Goal: Information Seeking & Learning: Find specific fact

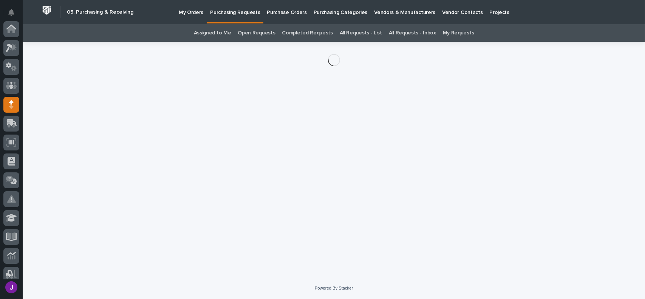
scroll to position [76, 0]
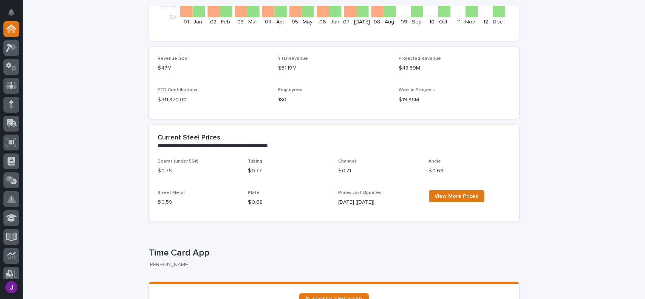
scroll to position [302, 0]
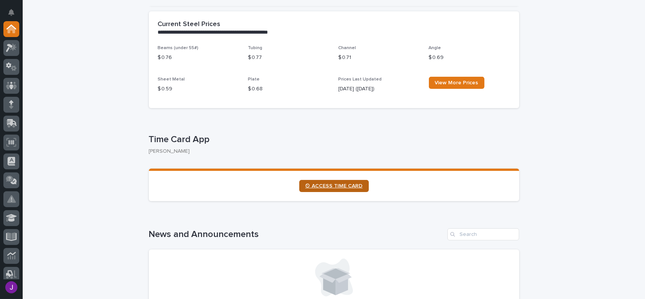
click at [352, 191] on link "⏲ ACCESS TIME CARD" at bounding box center [333, 186] width 69 height 12
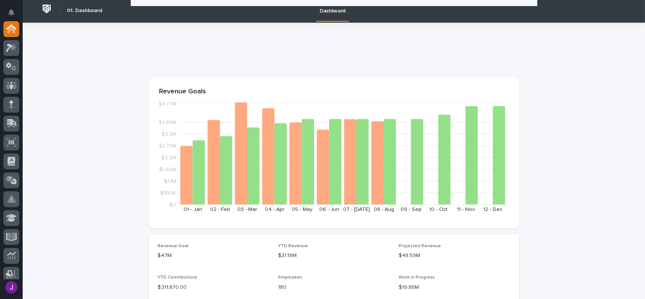
scroll to position [0, 0]
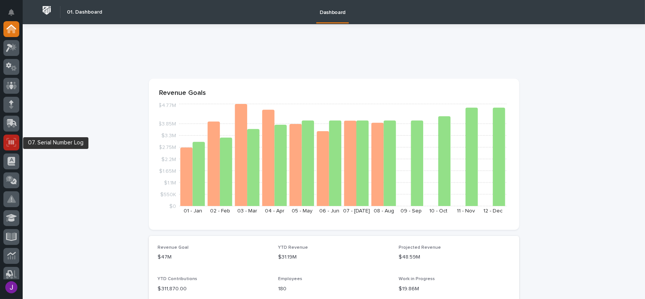
click at [5, 140] on div at bounding box center [11, 142] width 16 height 16
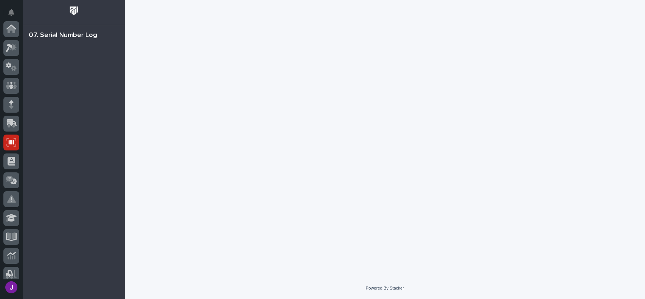
scroll to position [113, 0]
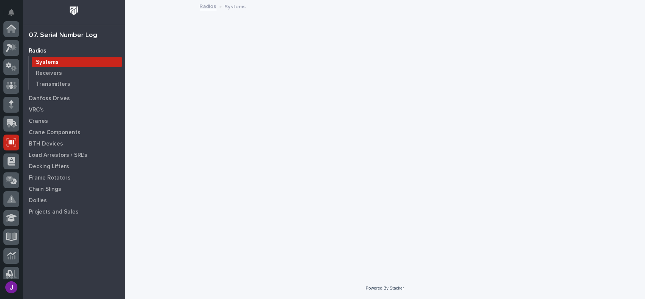
scroll to position [113, 0]
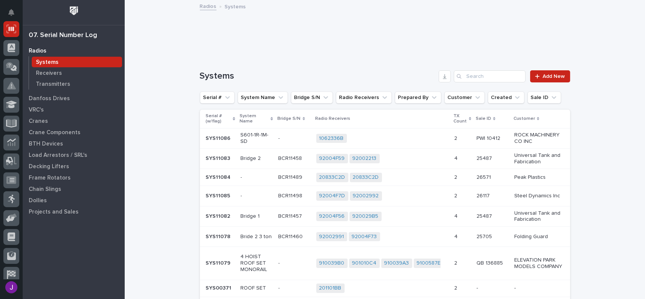
click at [374, 140] on div "1062336B + 0" at bounding box center [382, 138] width 132 height 9
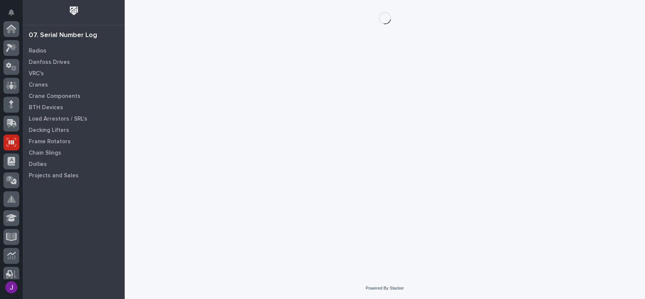
scroll to position [113, 0]
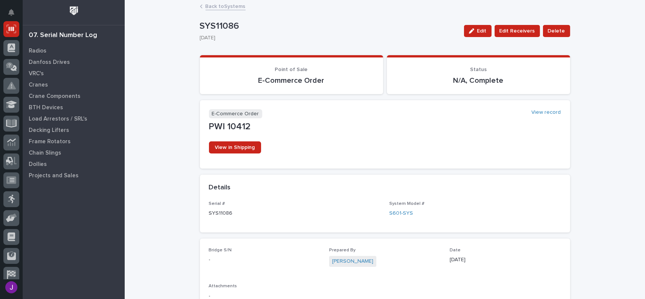
click at [196, 4] on div "Back to Systems" at bounding box center [385, 7] width 378 height 11
click at [200, 6] on icon at bounding box center [201, 6] width 2 height 3
click at [18, 27] on div at bounding box center [11, 29] width 16 height 16
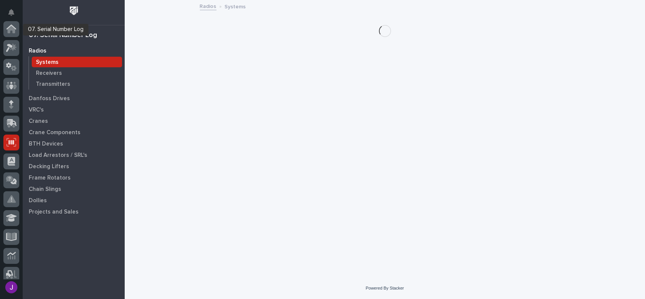
scroll to position [113, 0]
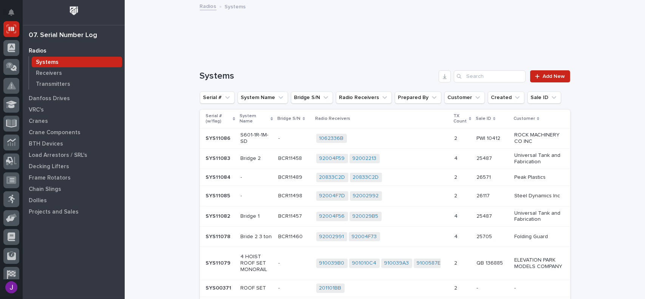
click at [370, 139] on div "1062336B + 0" at bounding box center [382, 138] width 132 height 9
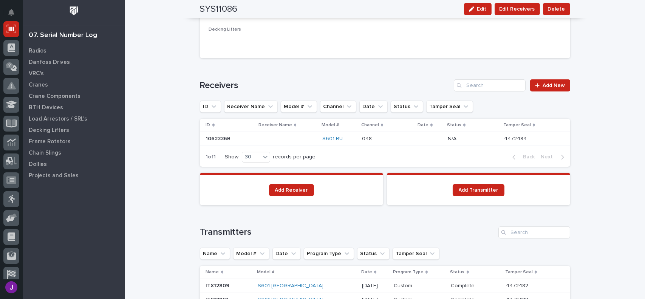
scroll to position [491, 0]
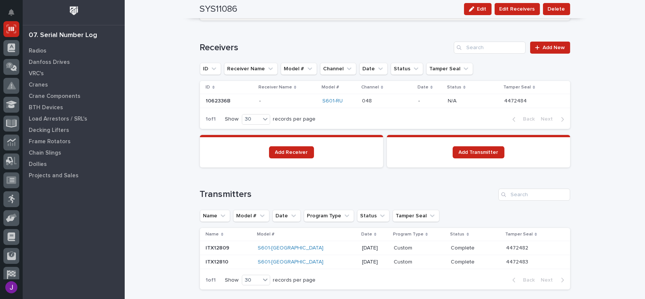
click at [362, 250] on p "[DATE]" at bounding box center [375, 248] width 26 height 6
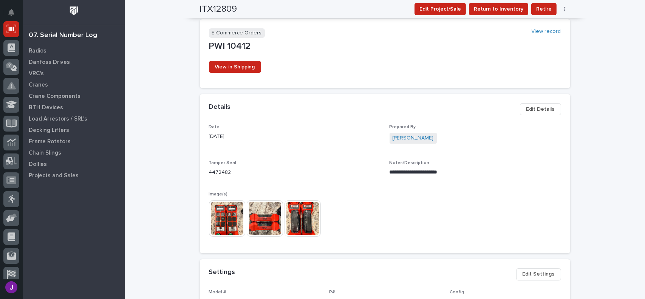
scroll to position [151, 0]
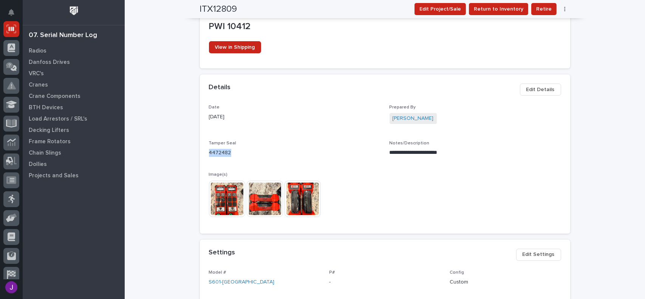
drag, startPoint x: 229, startPoint y: 154, endPoint x: 199, endPoint y: 153, distance: 30.6
click at [200, 153] on div "**********" at bounding box center [385, 169] width 370 height 129
click at [254, 152] on p "4472482" at bounding box center [294, 153] width 171 height 8
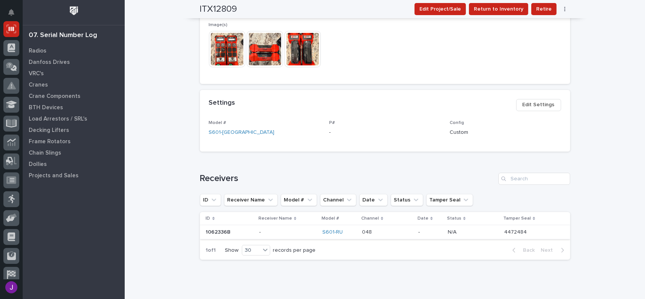
scroll to position [289, 0]
